Goal: Obtain resource: Download file/media

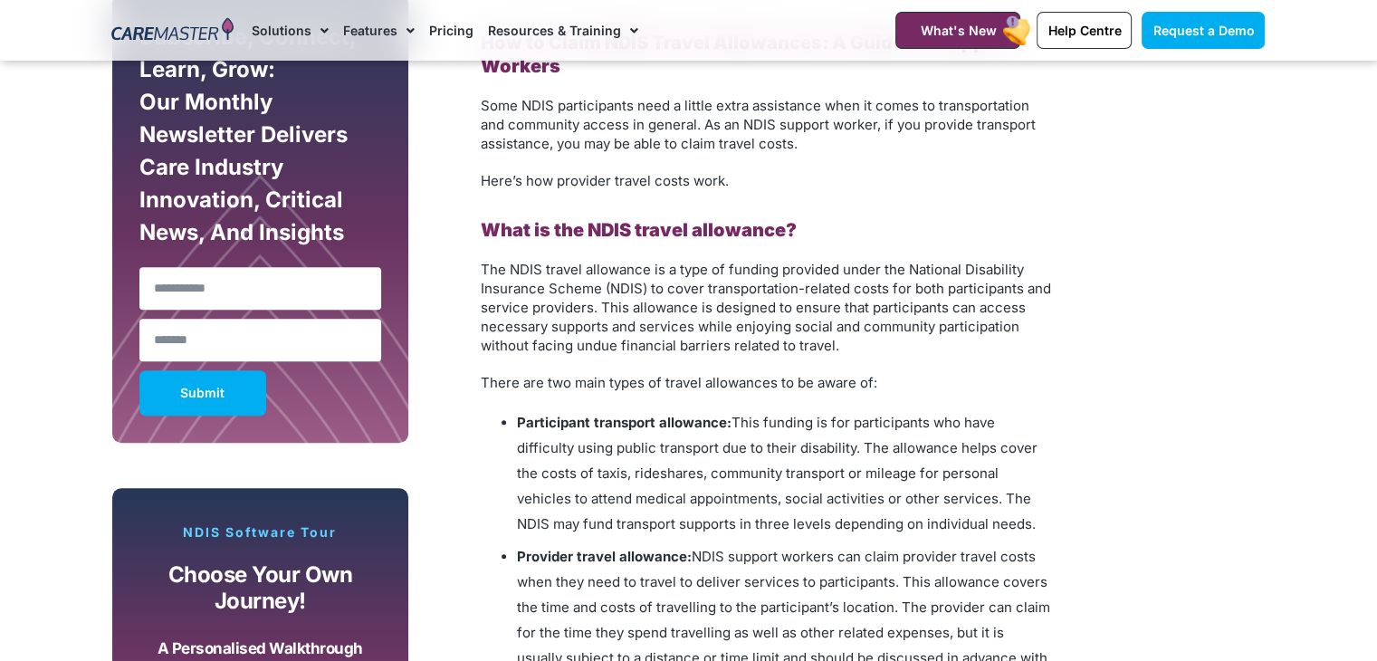
scroll to position [1449, 0]
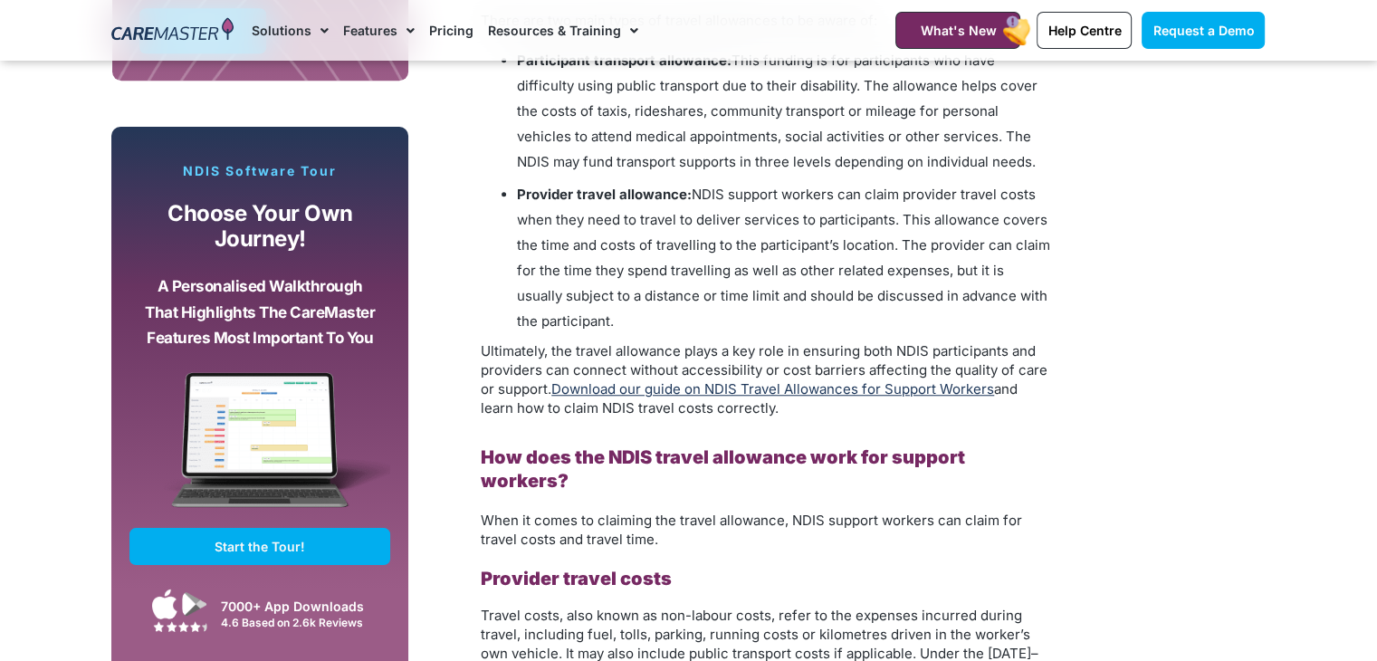
click at [972, 388] on link "Download our guide on NDIS Travel Allowances for Support Workers" at bounding box center [772, 388] width 443 height 17
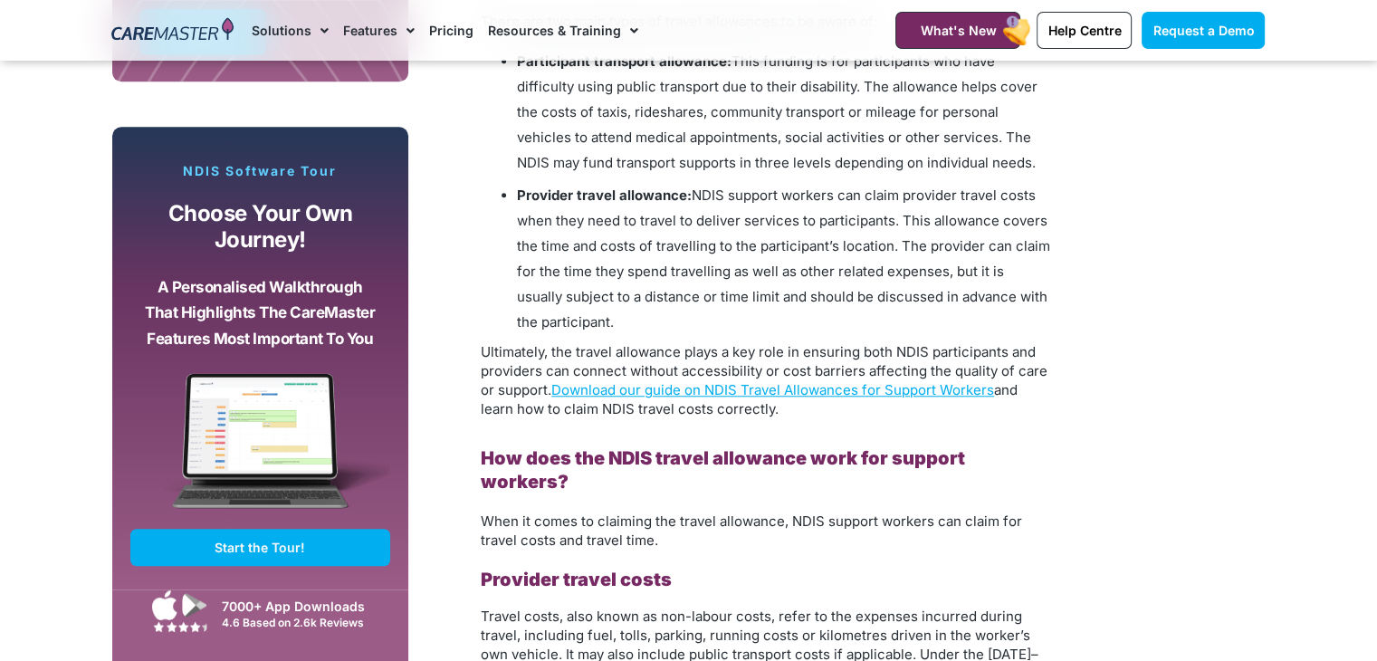
scroll to position [1449, 0]
